Goal: Task Accomplishment & Management: Manage account settings

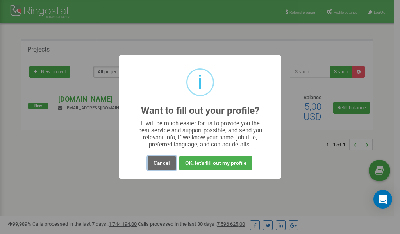
click at [166, 162] on button "Cancel" at bounding box center [162, 163] width 28 height 14
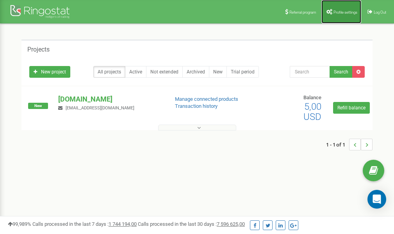
click at [341, 13] on span "Profile settings" at bounding box center [346, 12] width 24 height 4
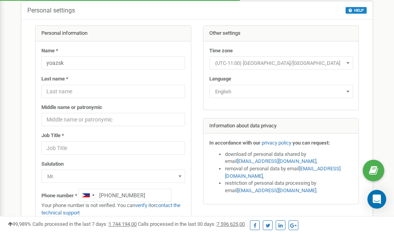
scroll to position [39, 0]
click at [149, 205] on link "verify it" at bounding box center [143, 206] width 16 height 6
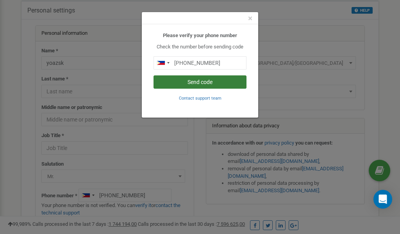
click at [203, 82] on button "Send code" at bounding box center [200, 81] width 93 height 13
